Goal: Information Seeking & Learning: Understand process/instructions

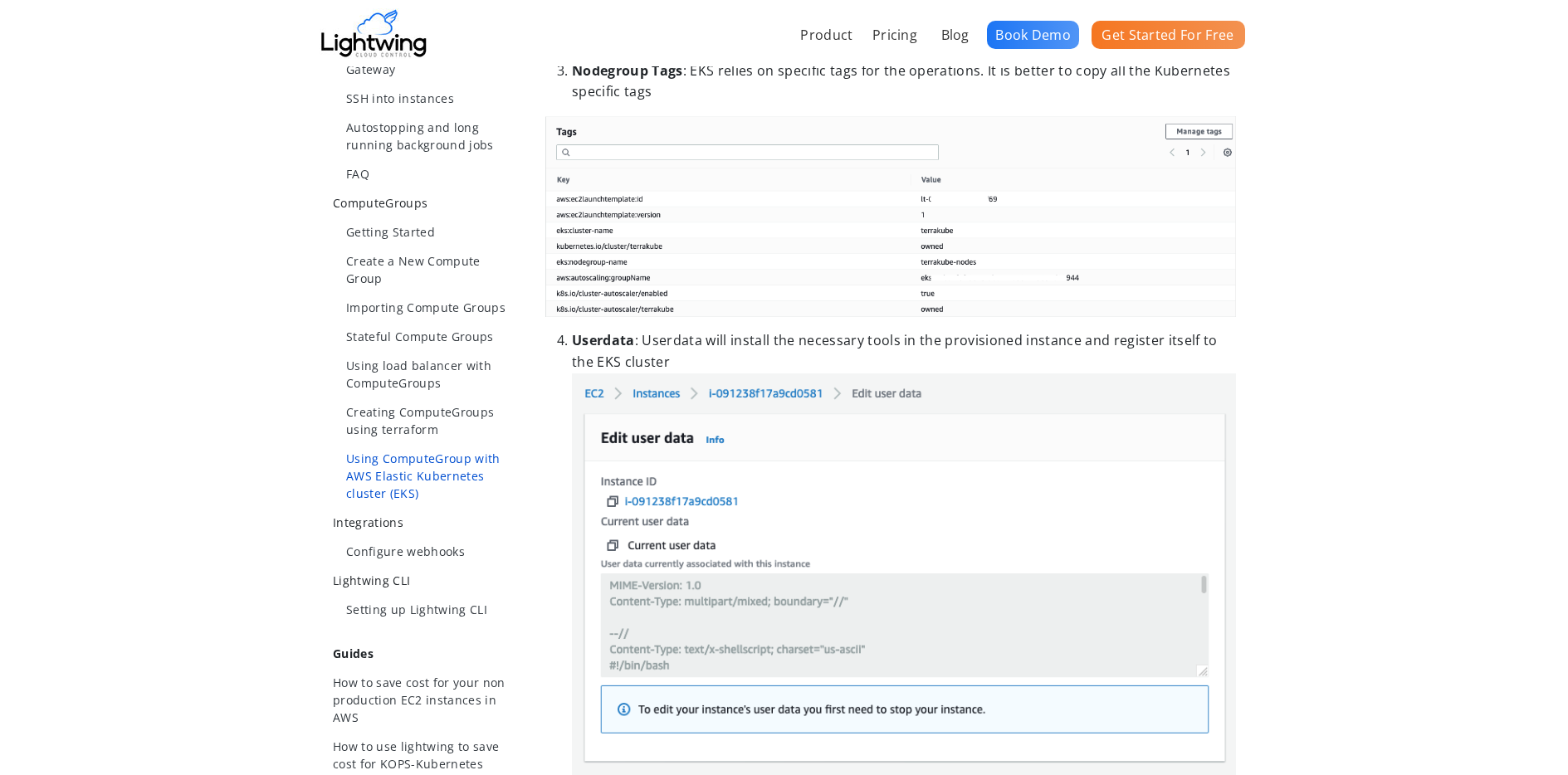
scroll to position [591, 0]
click at [412, 247] on ul "Getting Started Create a New Compute Group Importing Compute Groups Stateful Co…" at bounding box center [426, 361] width 186 height 279
click at [410, 256] on link "Create a New Compute Group" at bounding box center [432, 269] width 172 height 35
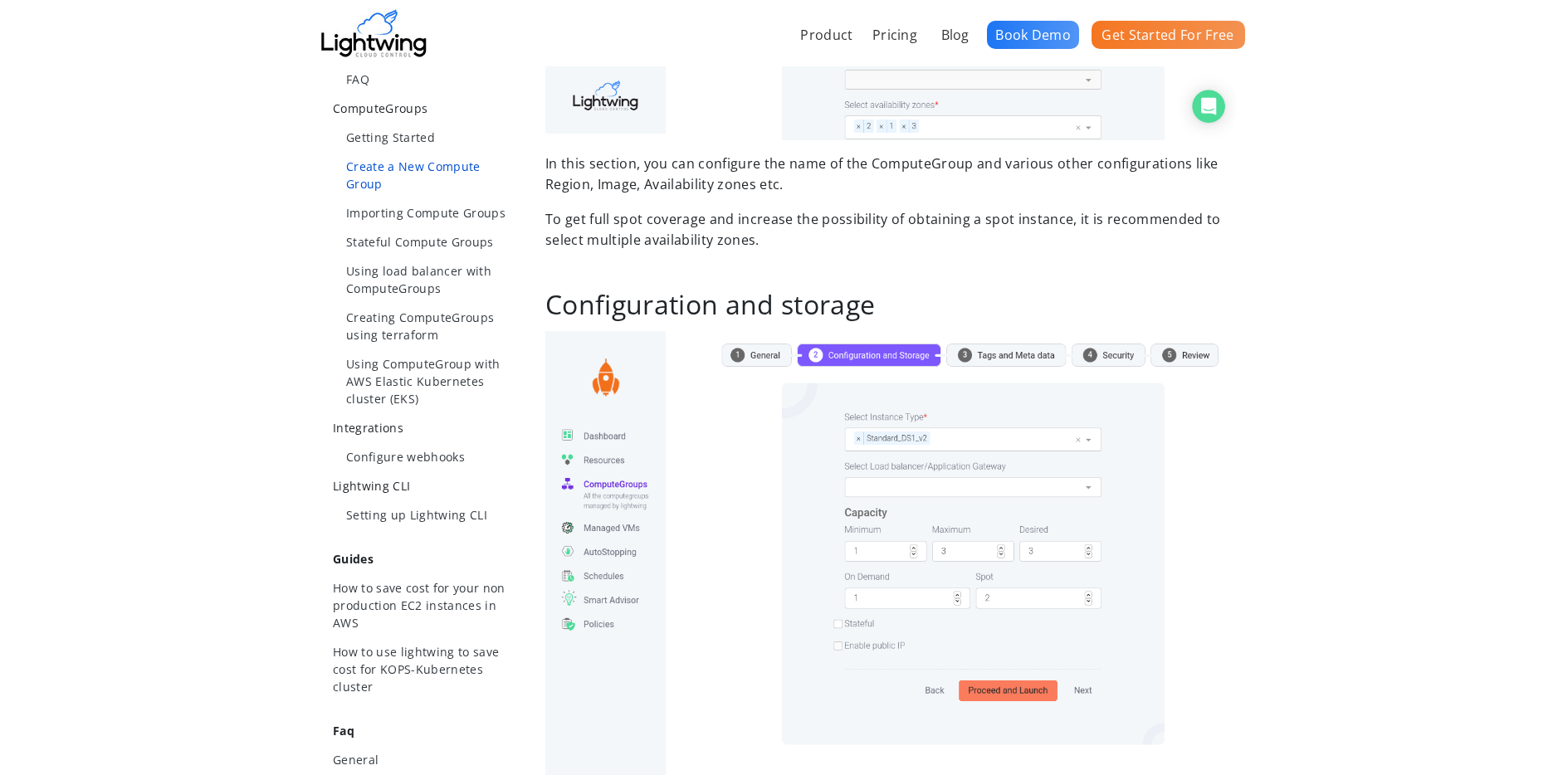
scroll to position [562, 0]
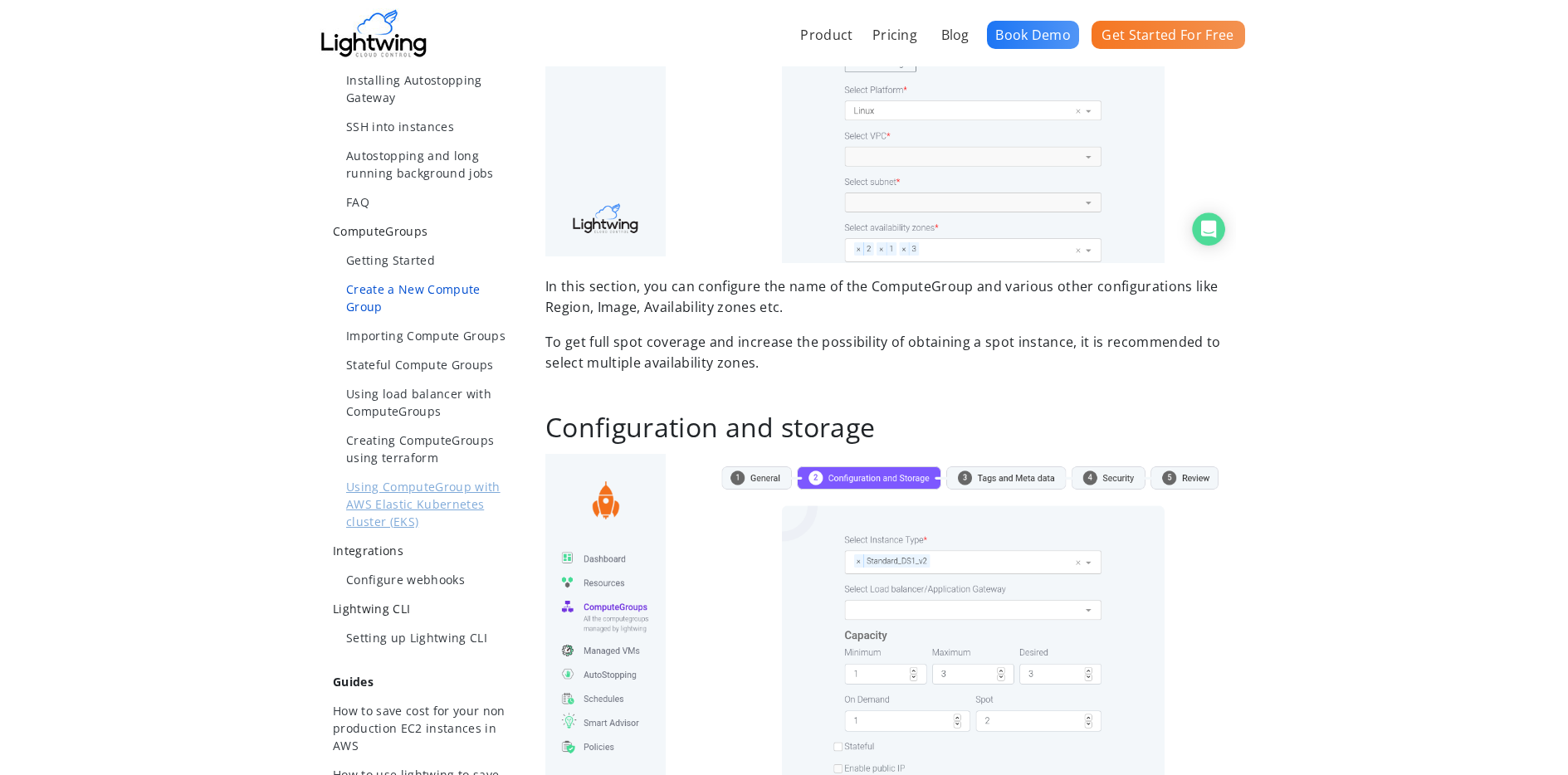
click at [361, 478] on link "Using ComputeGroup with AWS Elastic Kubernetes cluster (EKS)" at bounding box center [432, 504] width 172 height 53
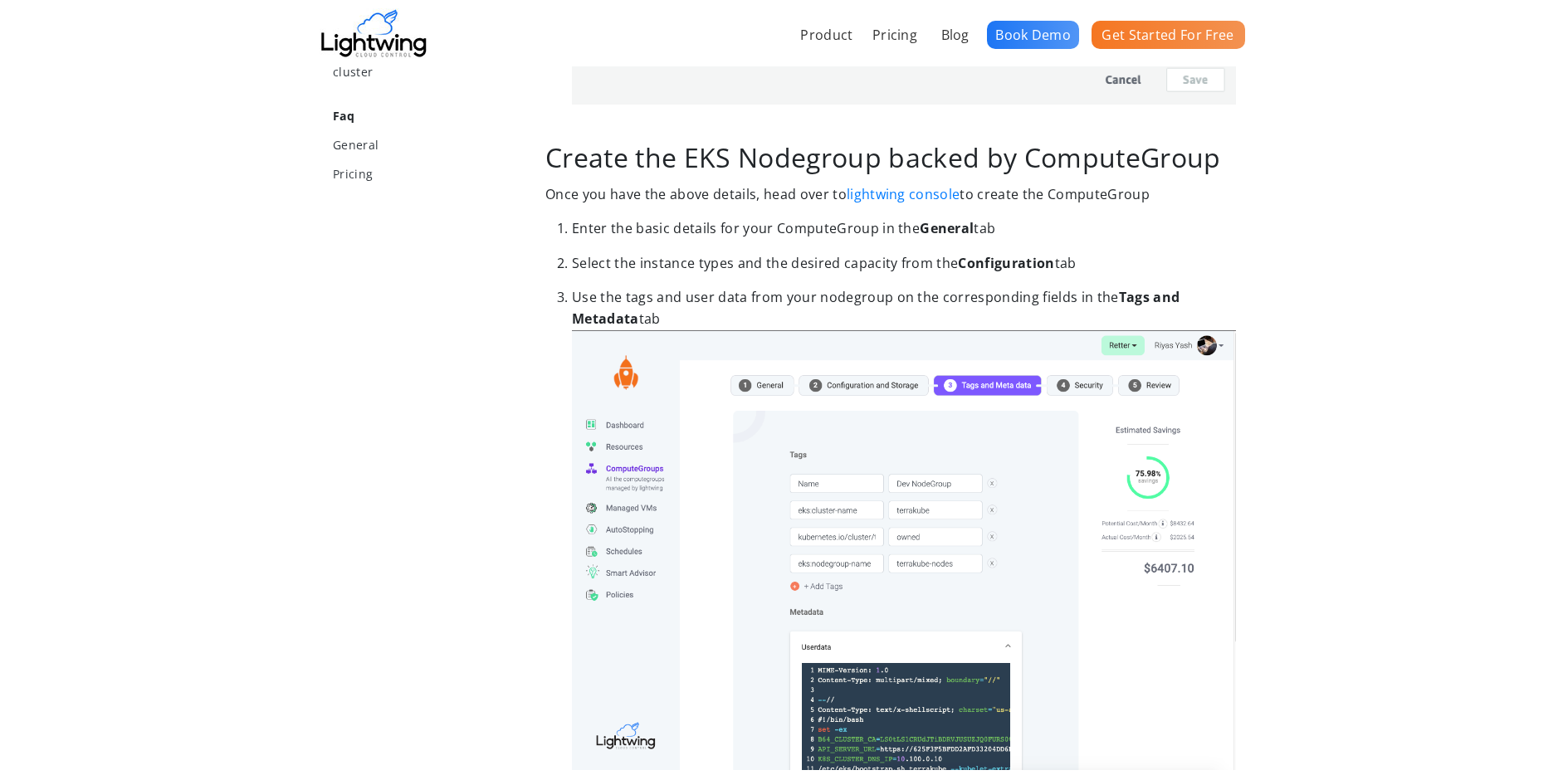
scroll to position [905, 0]
